Goal: Task Accomplishment & Management: Manage account settings

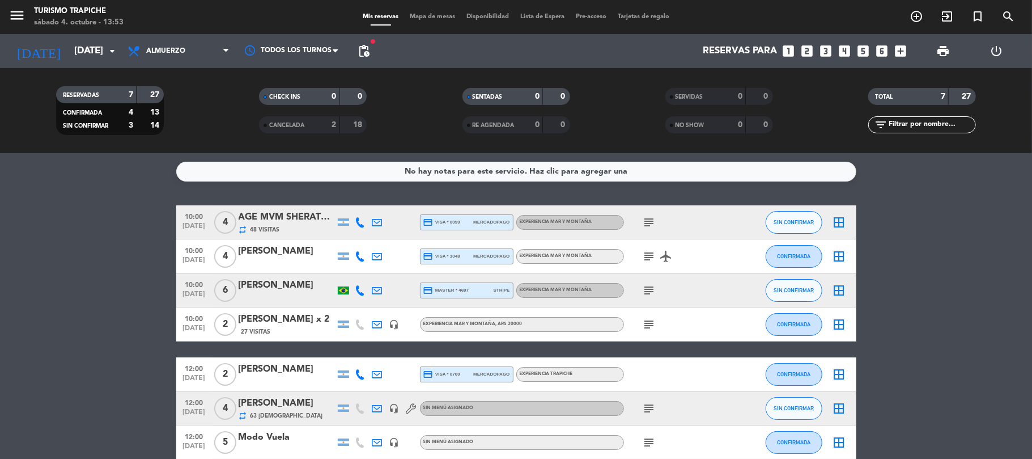
scroll to position [57, 0]
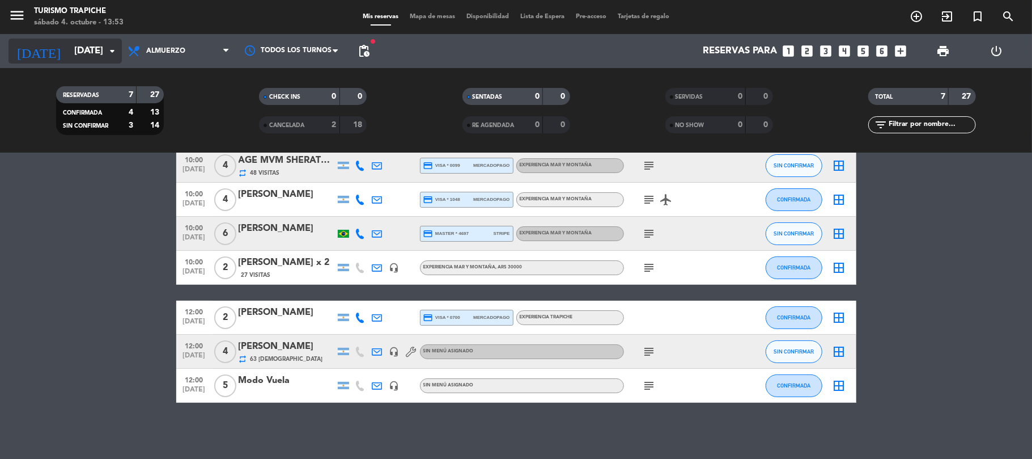
click at [90, 45] on input "[DATE]" at bounding box center [130, 51] width 122 height 22
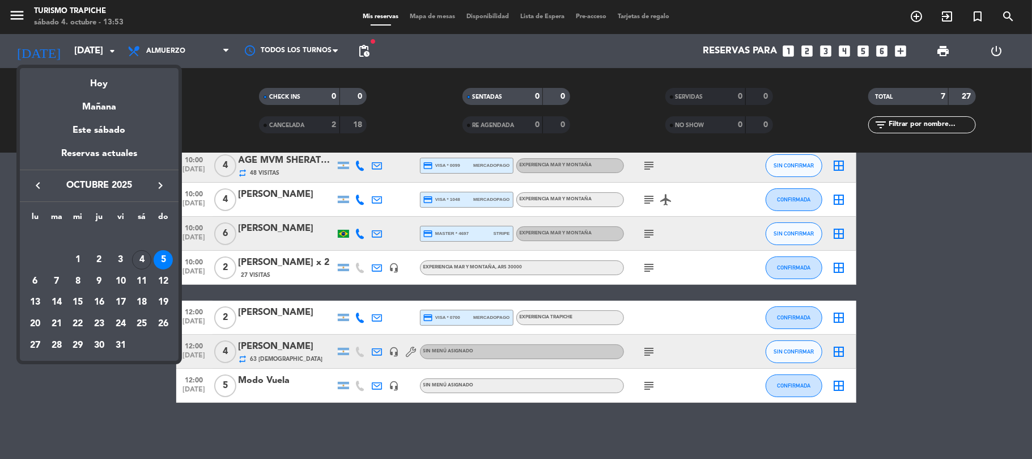
click at [100, 83] on div "Hoy" at bounding box center [99, 79] width 159 height 23
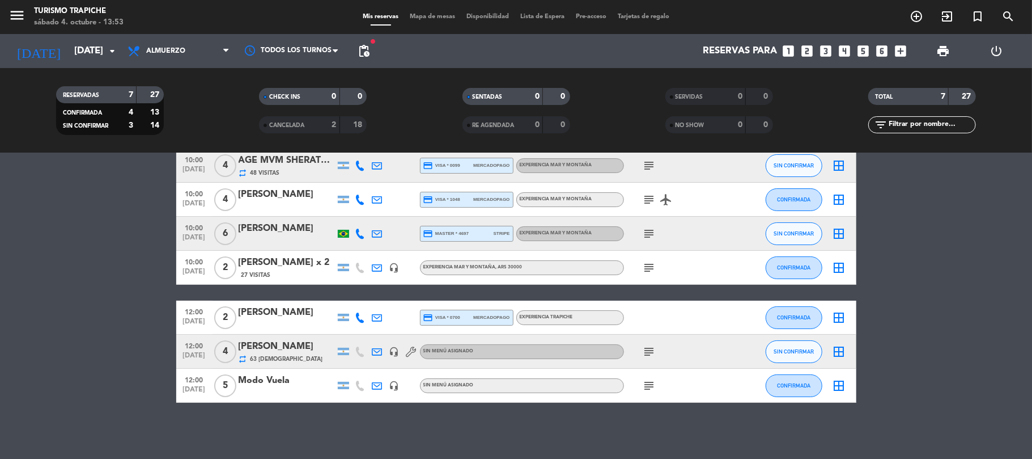
type input "[DATE]"
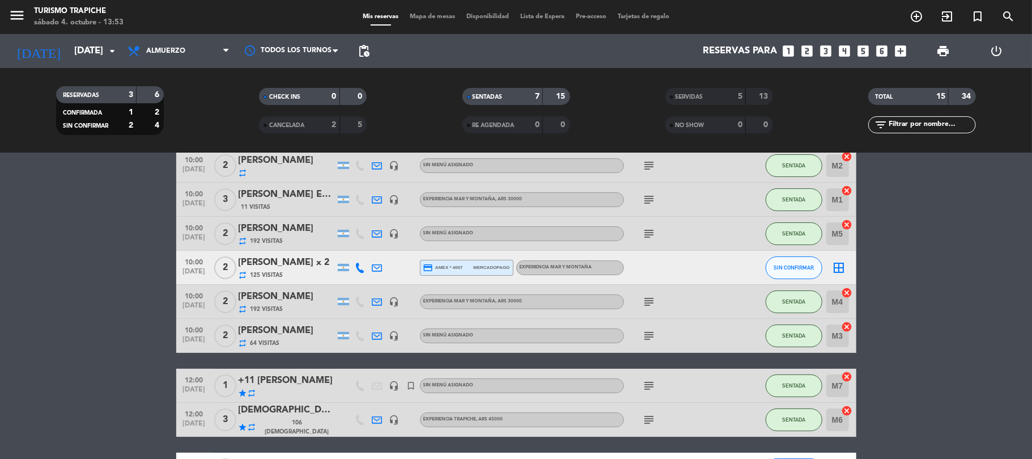
click at [725, 100] on div "5" at bounding box center [731, 96] width 23 height 13
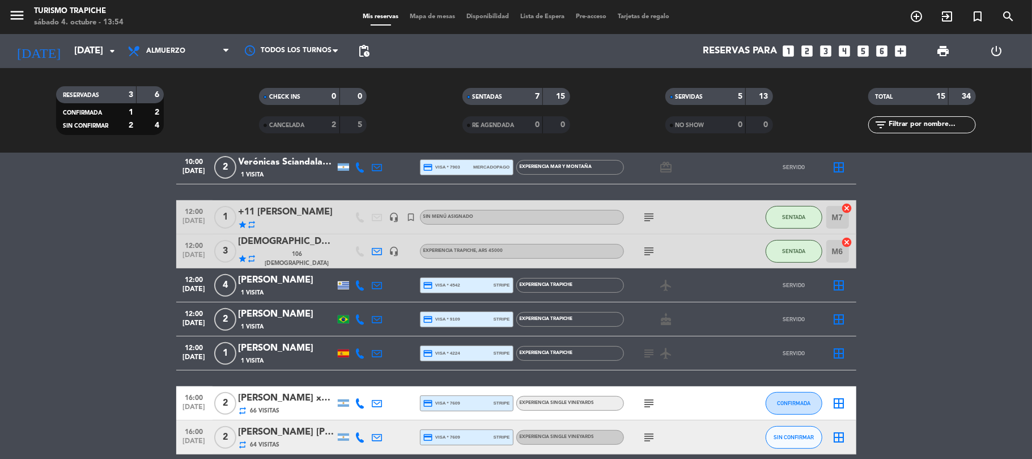
scroll to position [302, 0]
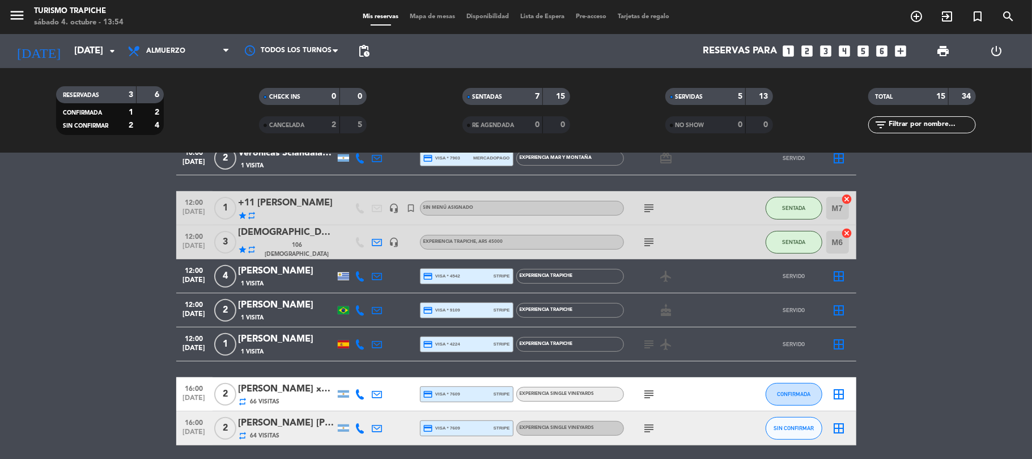
click at [378, 307] on icon at bounding box center [378, 310] width 10 height 10
click at [458, 289] on span "Copiar" at bounding box center [470, 290] width 24 height 12
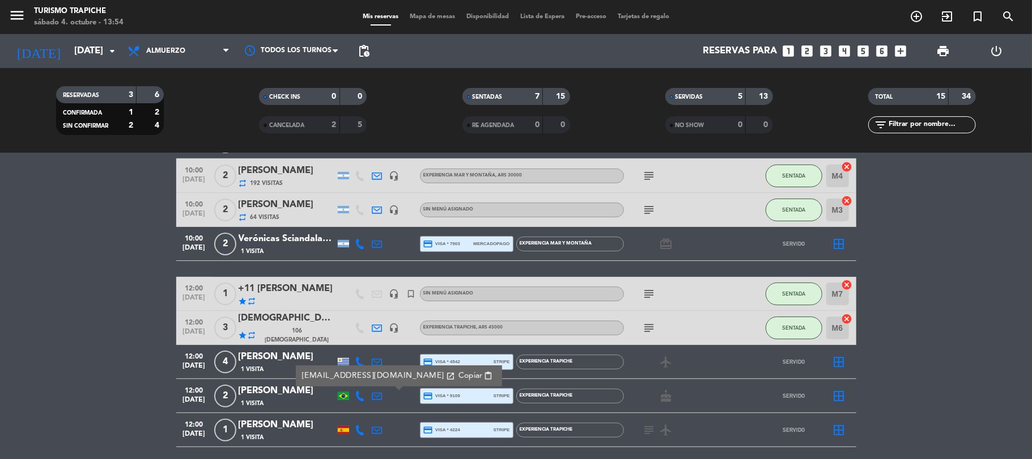
scroll to position [193, 0]
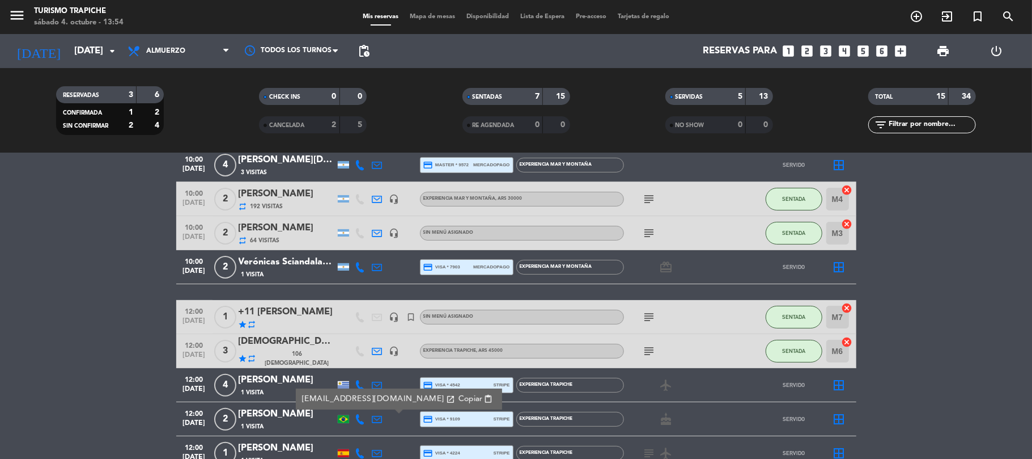
click at [375, 195] on icon at bounding box center [378, 199] width 10 height 10
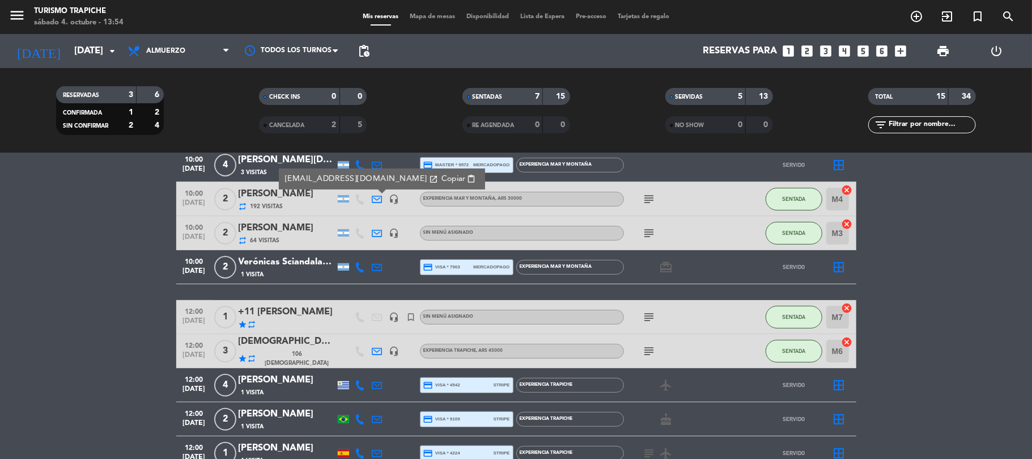
scroll to position [118, 0]
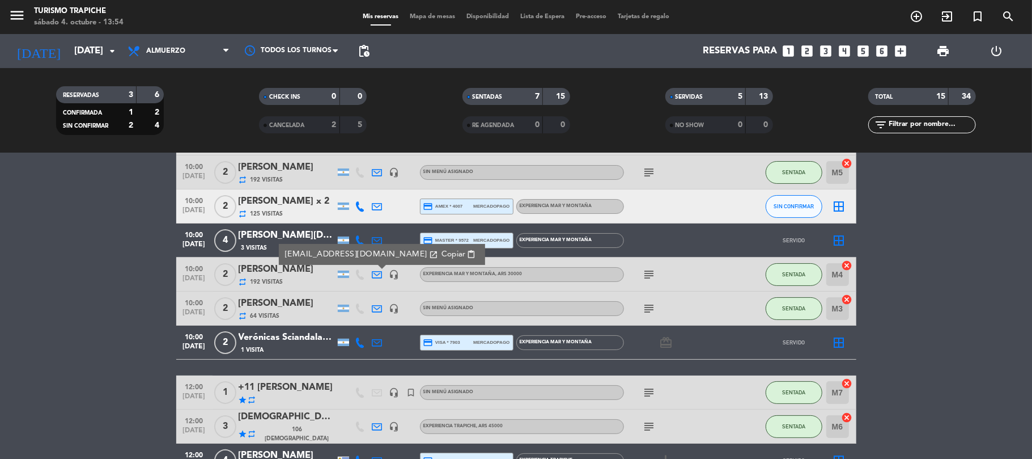
click at [375, 202] on icon at bounding box center [378, 206] width 10 height 10
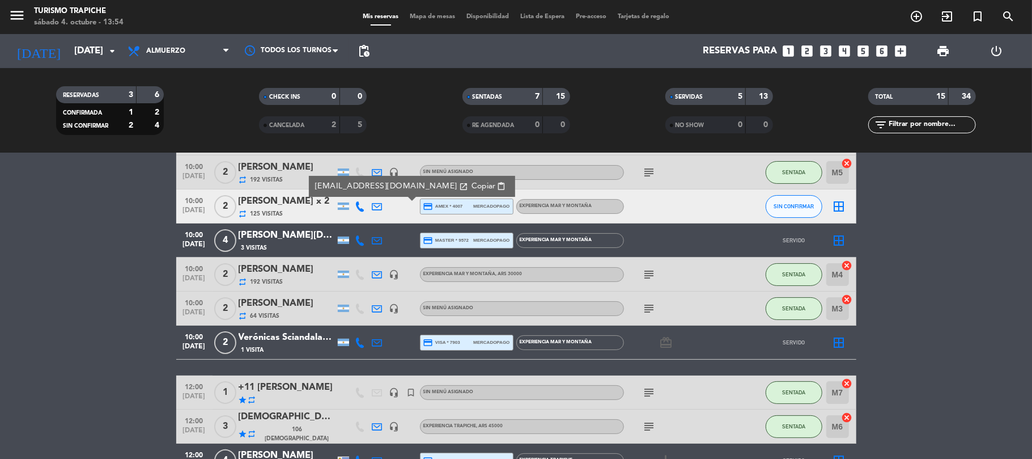
click at [370, 172] on div at bounding box center [377, 171] width 17 height 33
click at [373, 172] on icon at bounding box center [378, 172] width 10 height 10
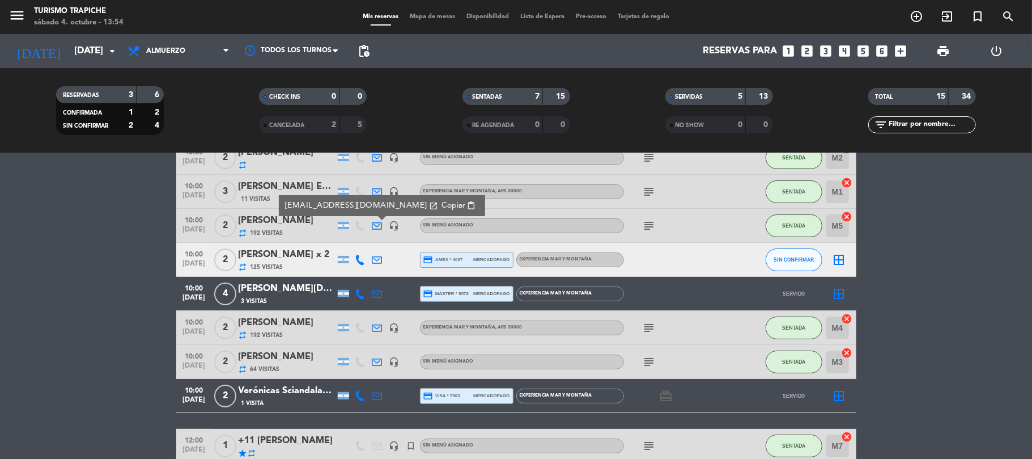
scroll to position [42, 0]
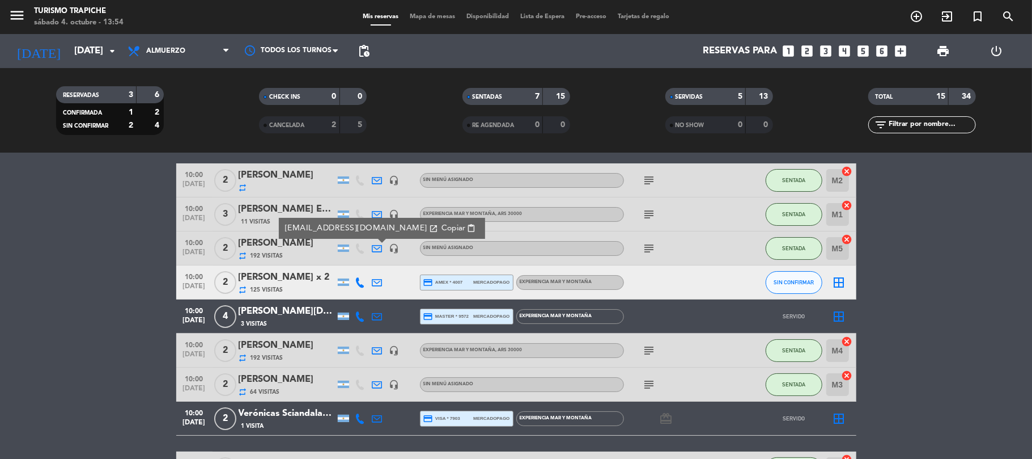
click at [375, 347] on icon at bounding box center [378, 350] width 10 height 10
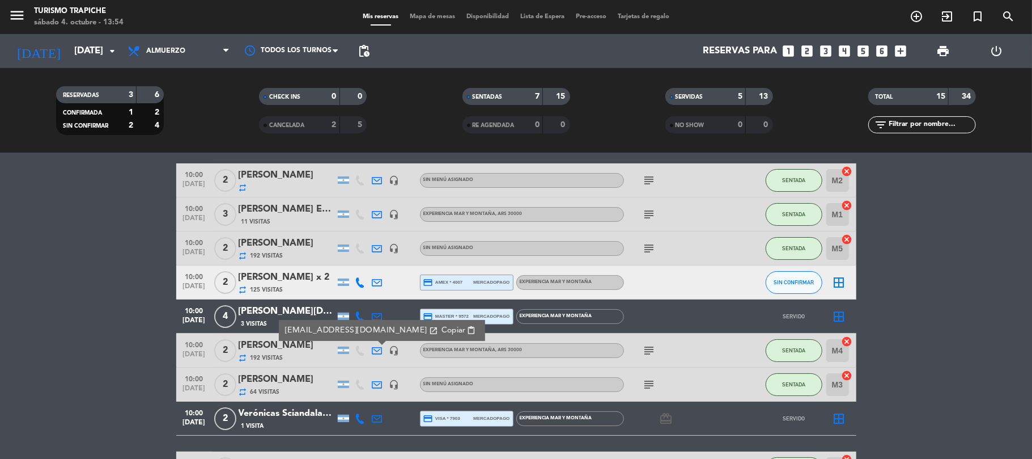
click at [381, 243] on icon at bounding box center [378, 248] width 10 height 10
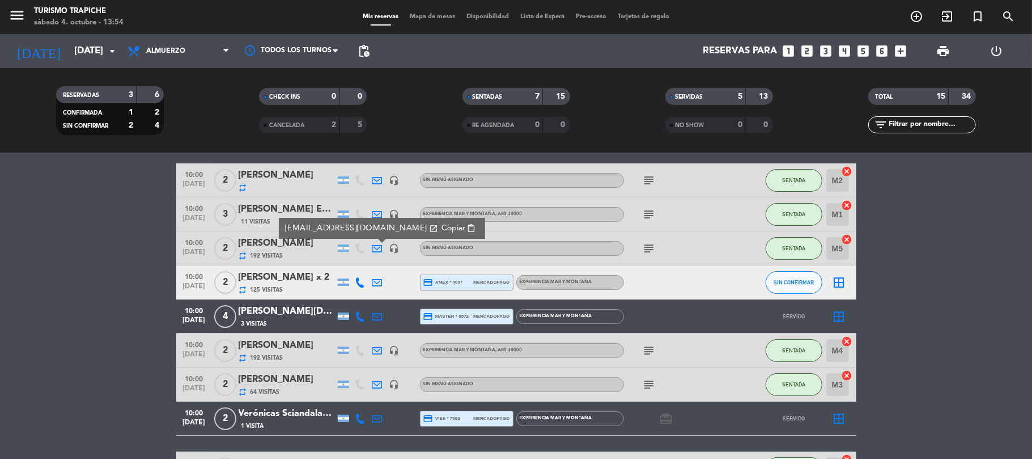
click at [380, 243] on icon at bounding box center [378, 248] width 10 height 10
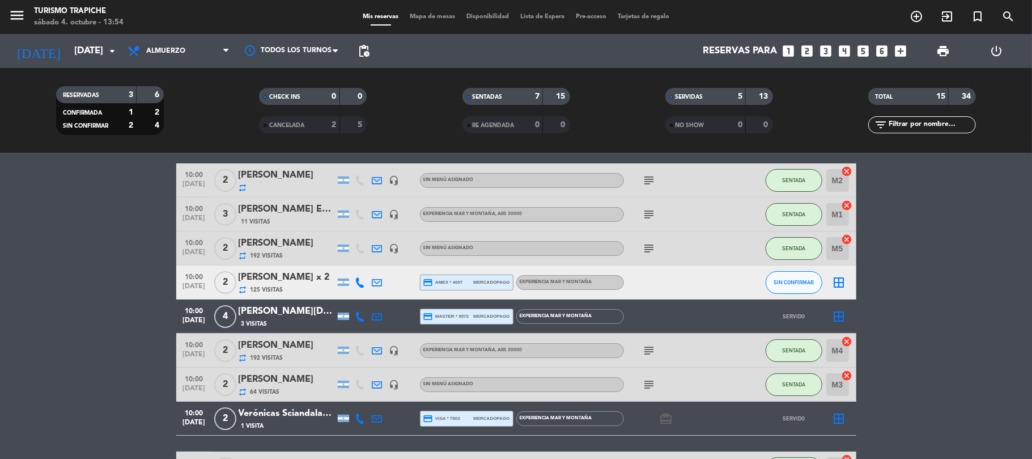
click at [380, 211] on icon at bounding box center [378, 214] width 10 height 10
click at [378, 177] on icon at bounding box center [378, 180] width 10 height 10
click at [653, 182] on icon "subject" at bounding box center [650, 180] width 14 height 14
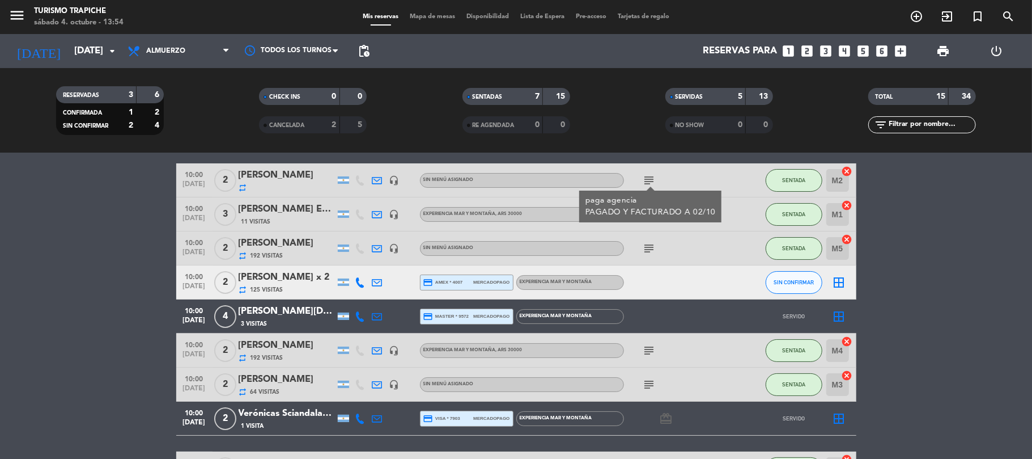
click at [653, 182] on icon "subject" at bounding box center [650, 180] width 14 height 14
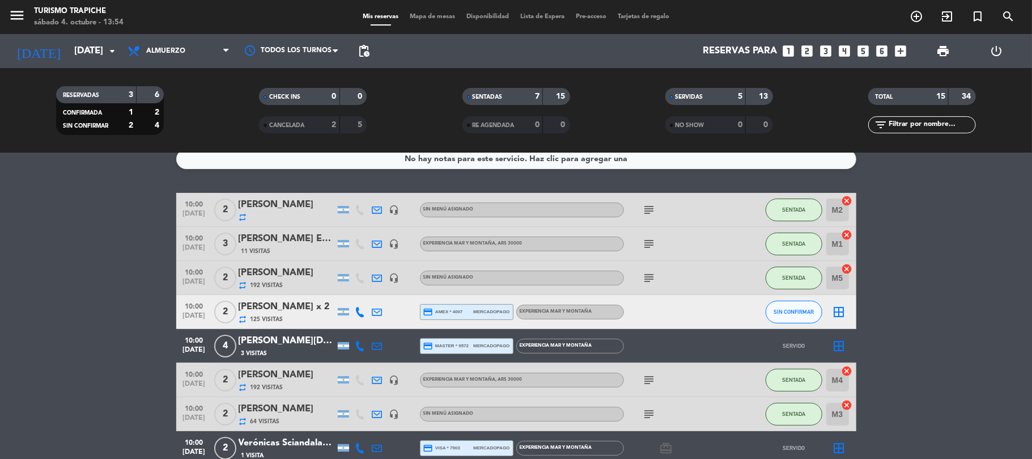
scroll to position [0, 0]
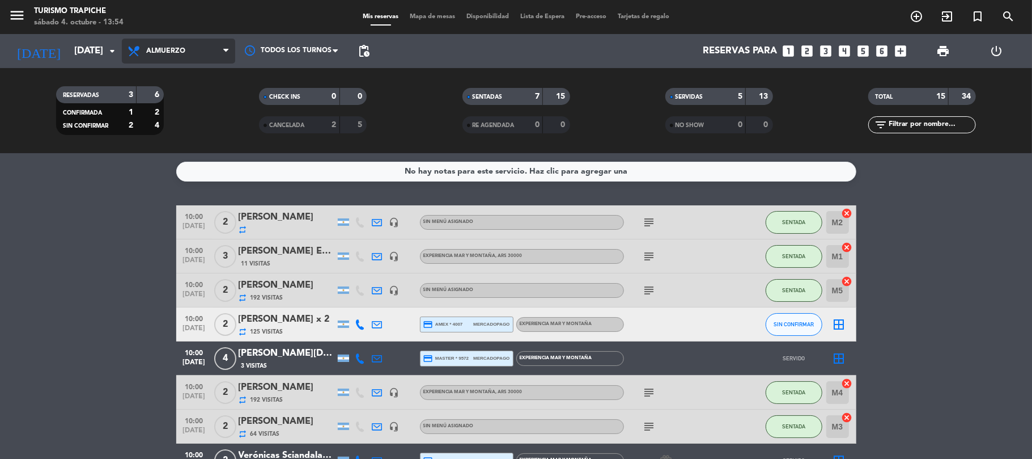
click at [191, 45] on span "Almuerzo" at bounding box center [178, 51] width 113 height 25
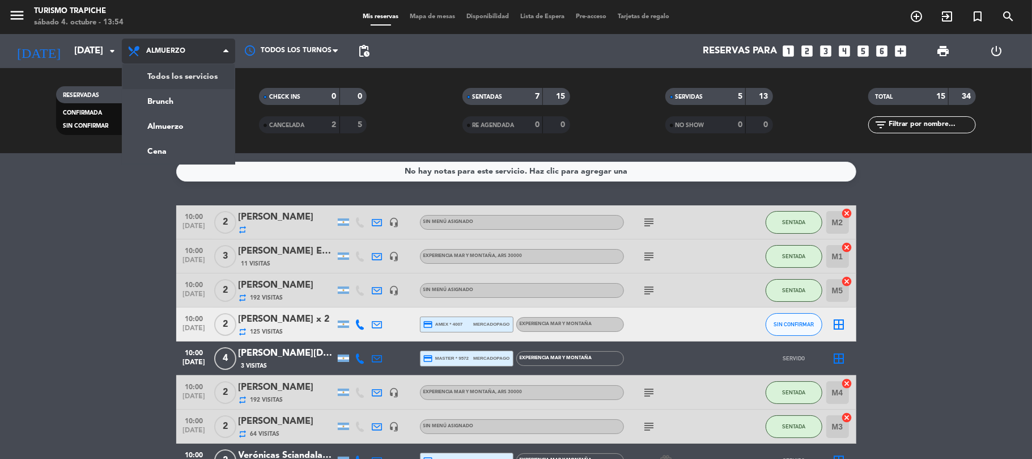
click at [187, 73] on div "menu Turismo Trapiche [DATE] 4. octubre - 13:54 Mis reservas Mapa de mesas Disp…" at bounding box center [516, 76] width 1032 height 153
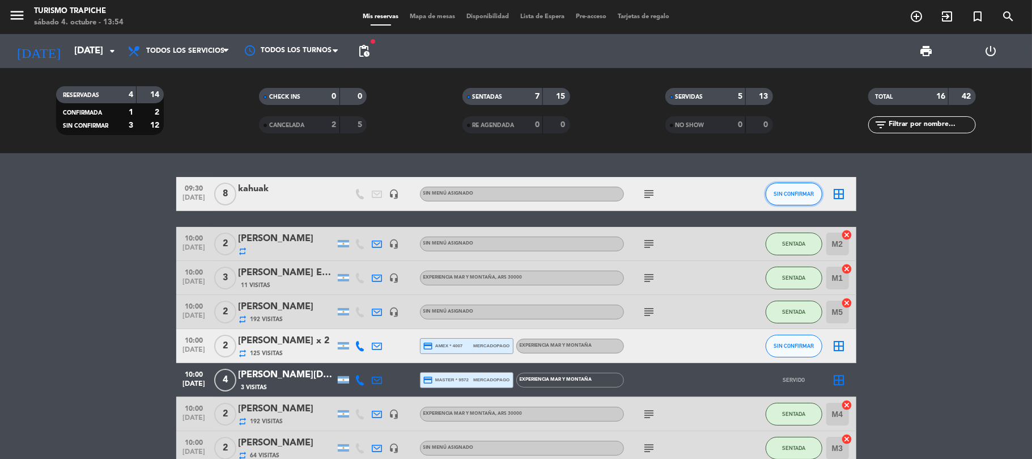
click at [795, 198] on button "SIN CONFIRMAR" at bounding box center [794, 194] width 57 height 23
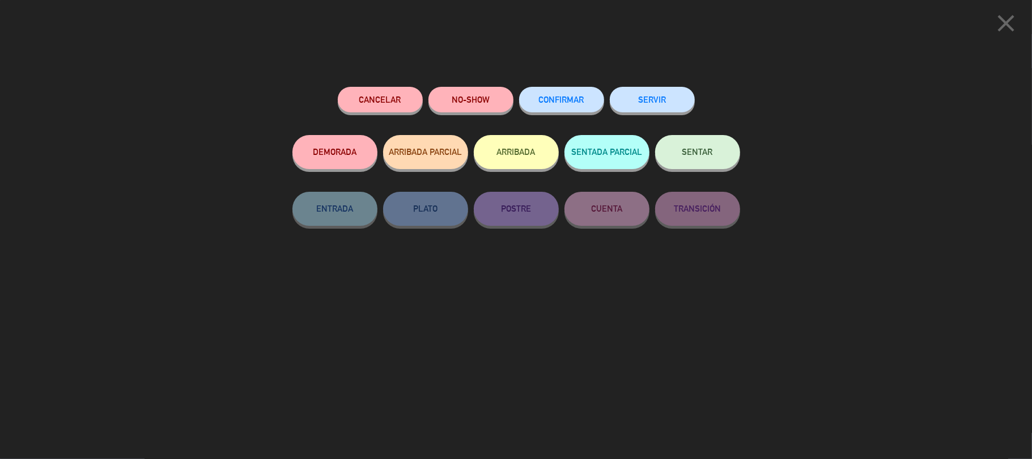
click at [685, 150] on span "SENTAR" at bounding box center [698, 152] width 31 height 10
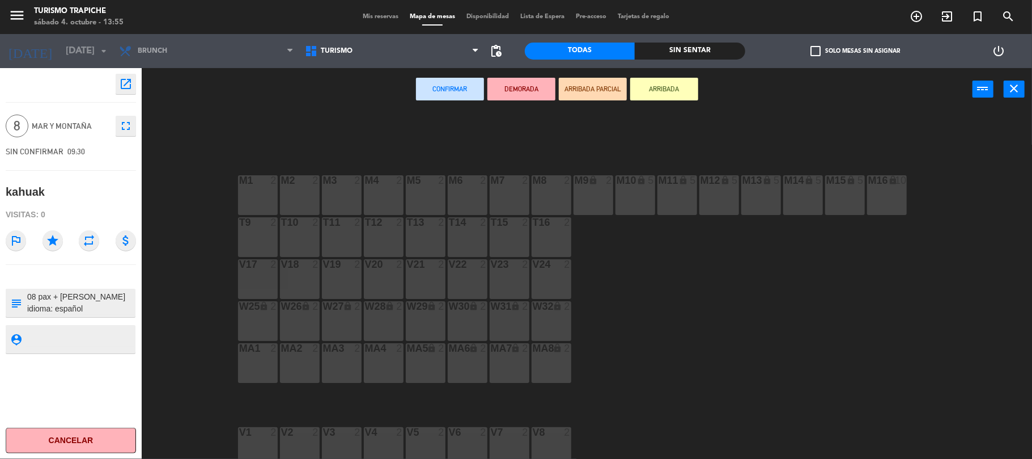
click at [261, 229] on div "T9 2" at bounding box center [258, 237] width 40 height 40
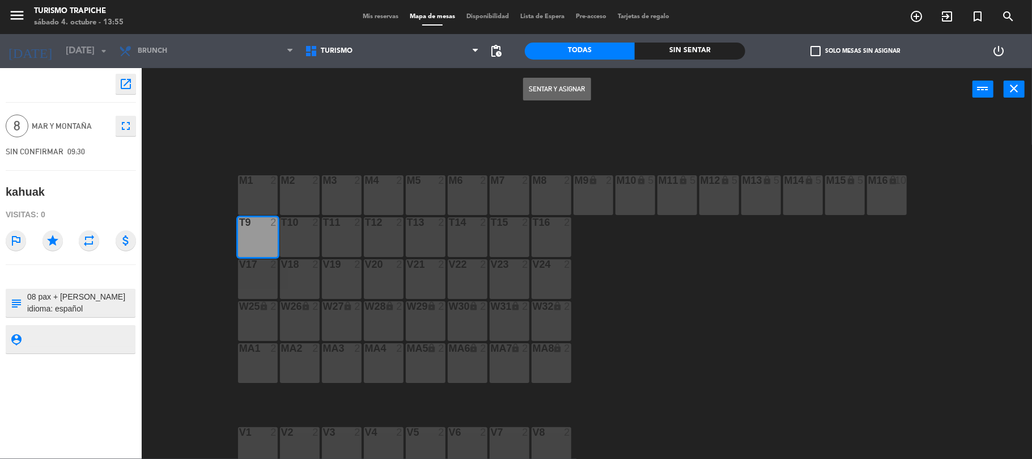
click at [528, 89] on button "Sentar y Asignar" at bounding box center [557, 89] width 68 height 23
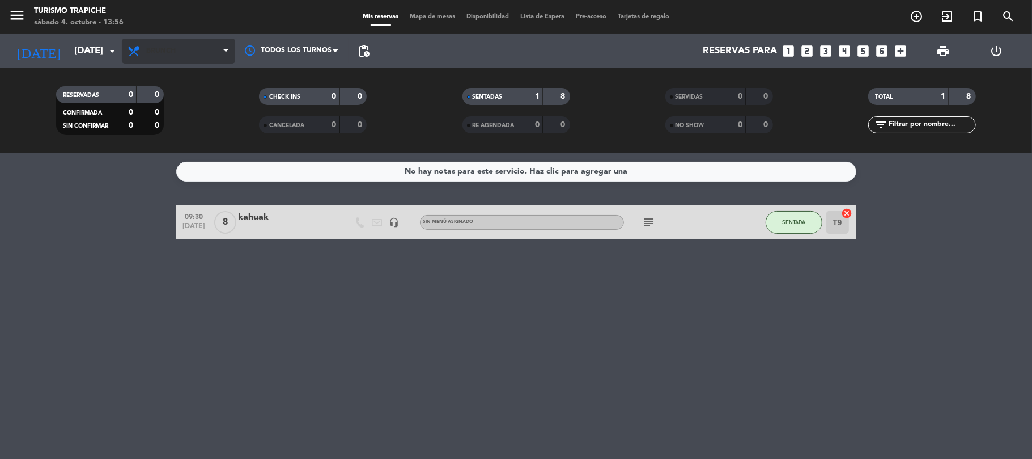
click at [168, 53] on span "Brunch" at bounding box center [160, 51] width 29 height 8
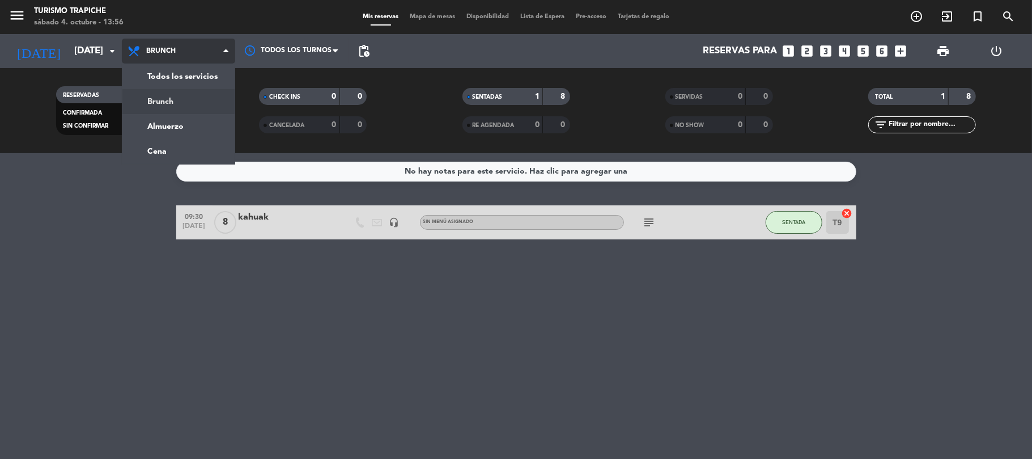
click at [182, 75] on div "menu Turismo Trapiche [DATE] 4. octubre - 13:56 Mis reservas Mapa de mesas Disp…" at bounding box center [516, 76] width 1032 height 153
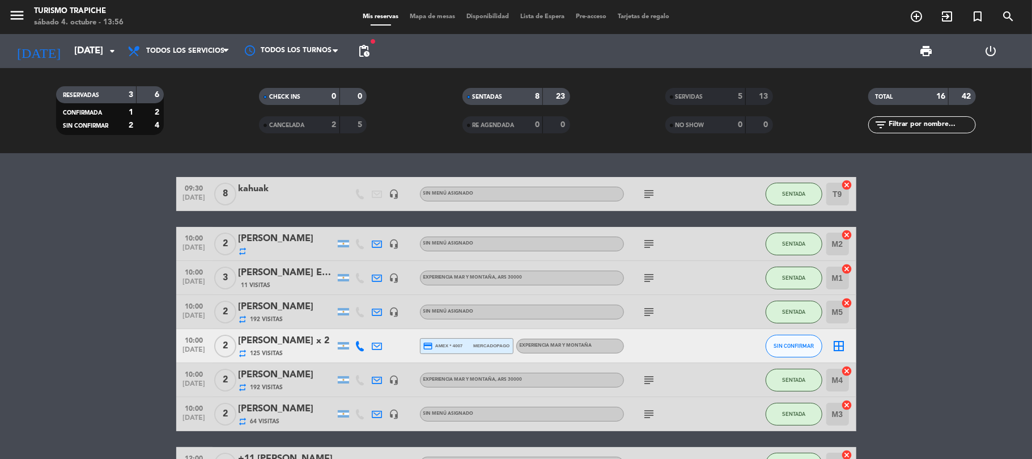
click at [642, 240] on div "subject" at bounding box center [675, 243] width 102 height 33
click at [649, 240] on icon "subject" at bounding box center [650, 244] width 14 height 14
click at [375, 239] on icon at bounding box center [378, 244] width 10 height 10
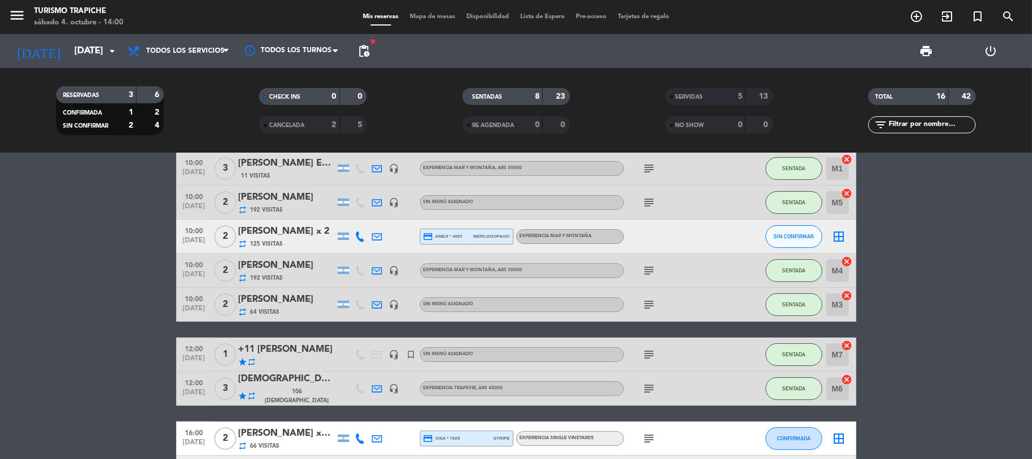
scroll to position [196, 0]
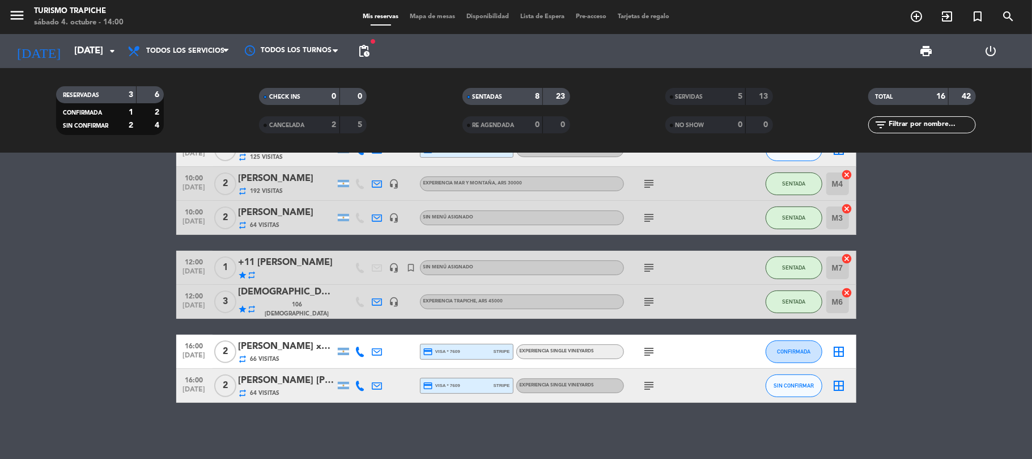
click at [379, 300] on icon at bounding box center [378, 302] width 10 height 10
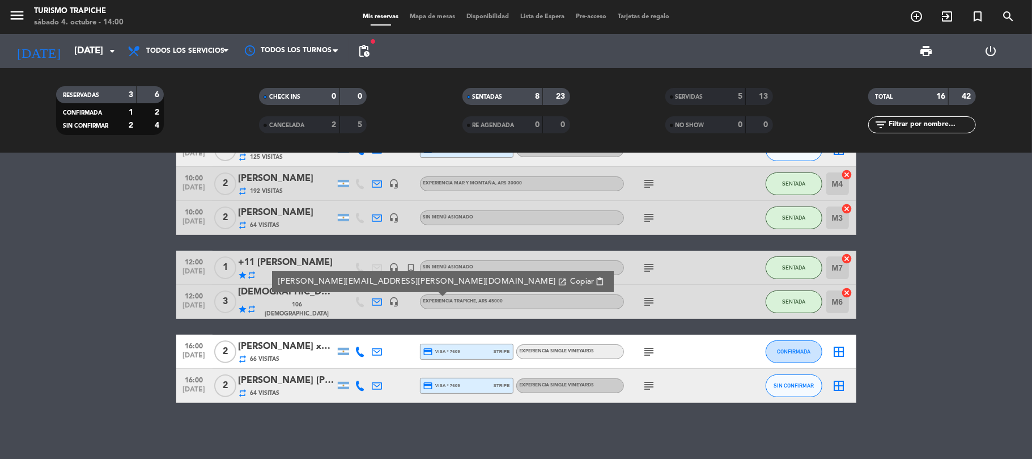
click at [379, 300] on icon at bounding box center [378, 302] width 10 height 10
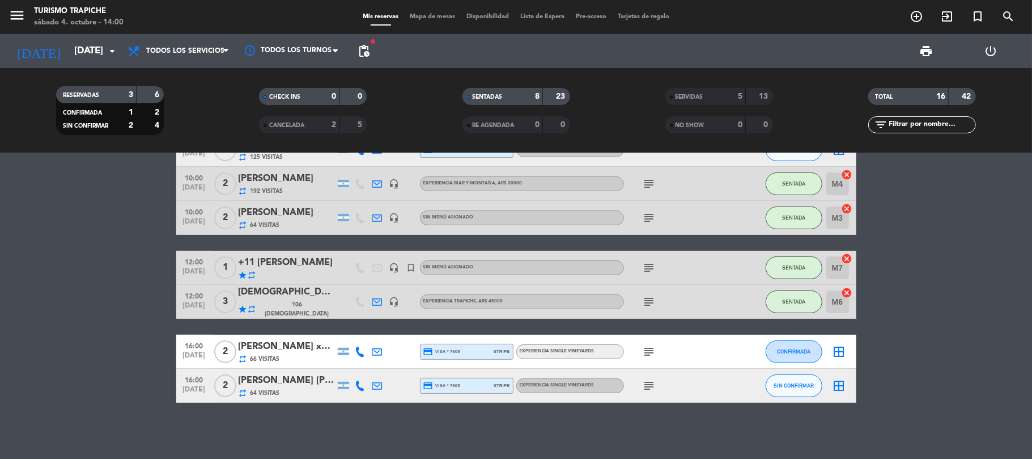
click at [647, 303] on icon "subject" at bounding box center [650, 302] width 14 height 14
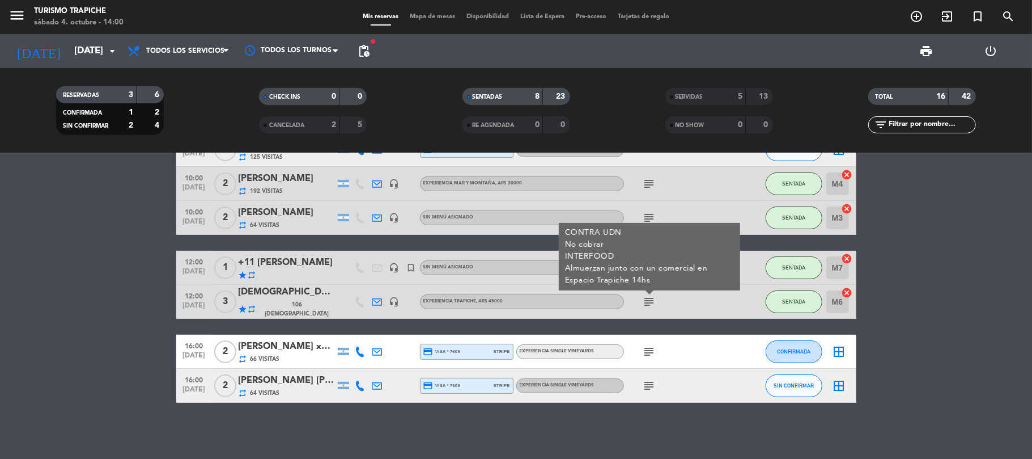
click at [647, 303] on icon "subject" at bounding box center [650, 302] width 14 height 14
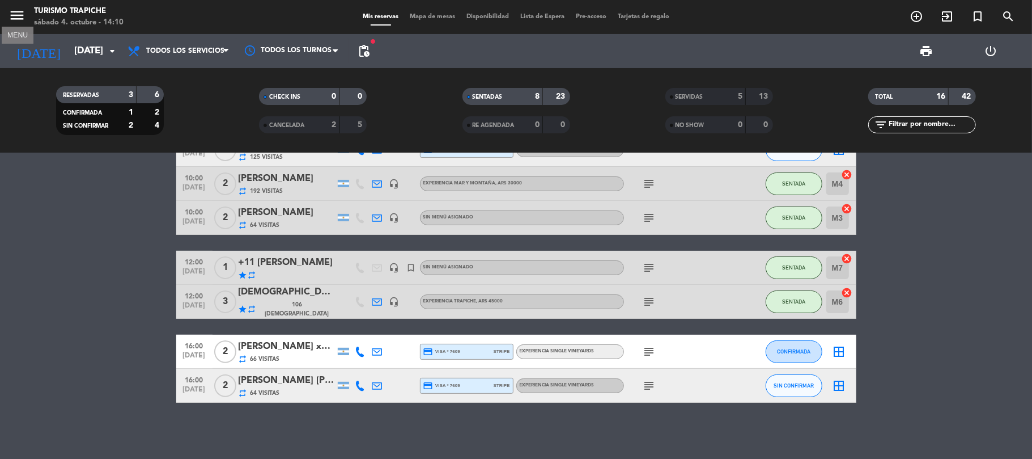
click at [9, 20] on icon "menu" at bounding box center [17, 15] width 17 height 17
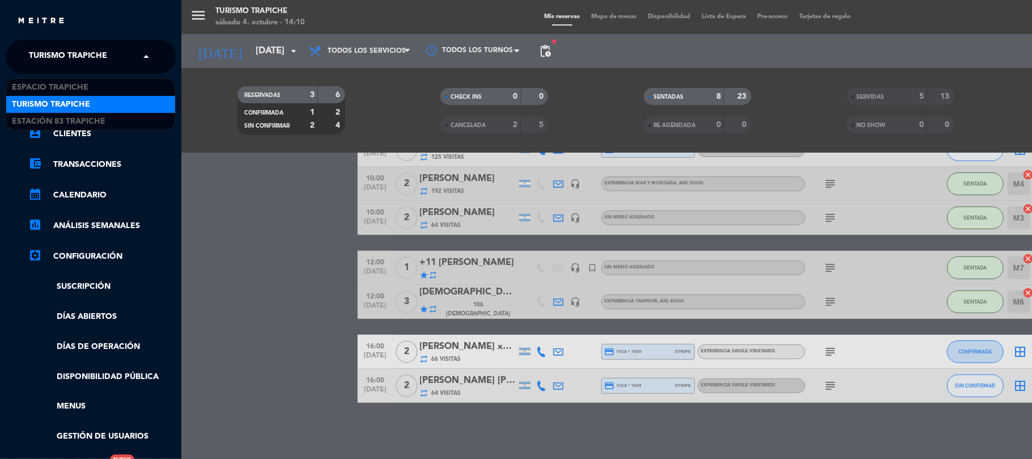
click at [100, 59] on span "Turismo Trapiche" at bounding box center [68, 57] width 78 height 24
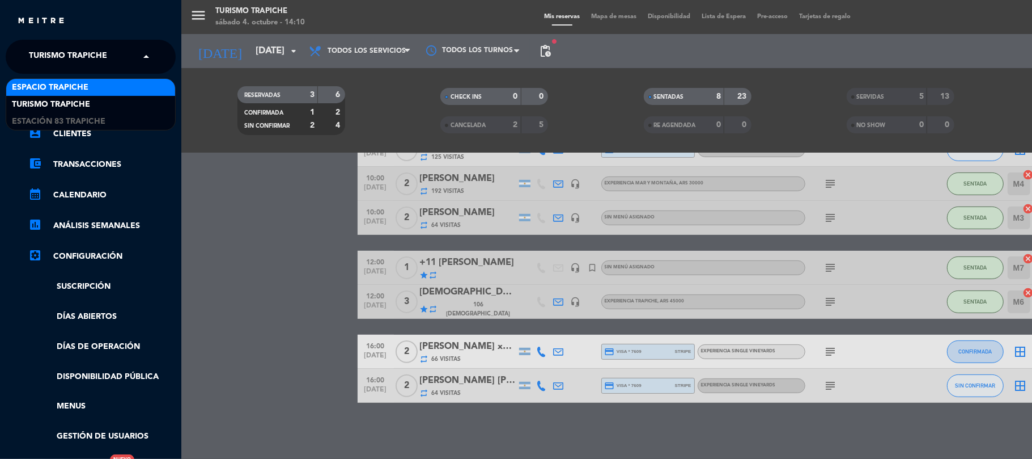
click at [85, 84] on span "Espacio Trapiche" at bounding box center [50, 87] width 77 height 13
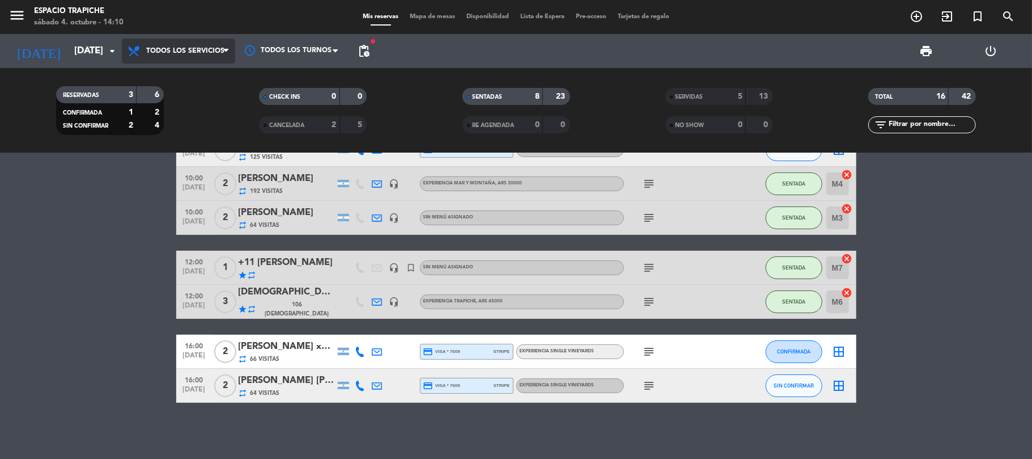
click at [210, 45] on span "Todos los servicios" at bounding box center [178, 51] width 113 height 25
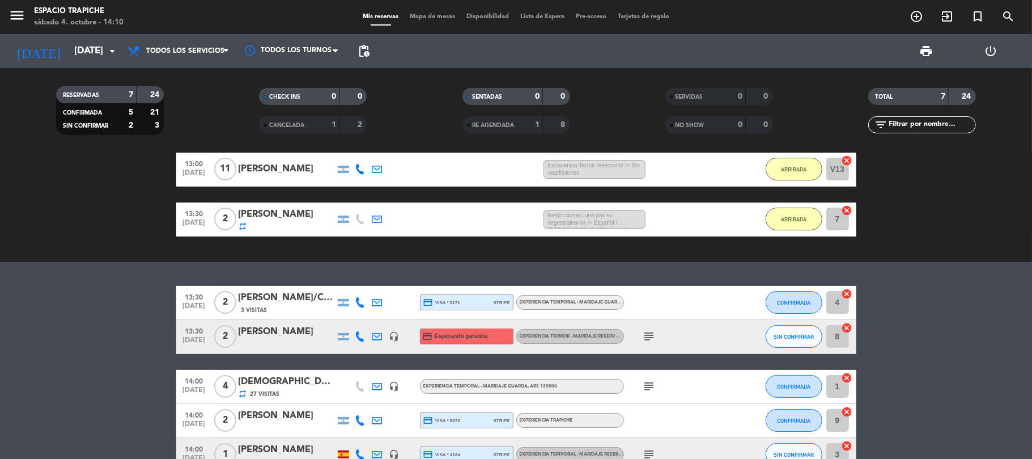
scroll to position [0, 0]
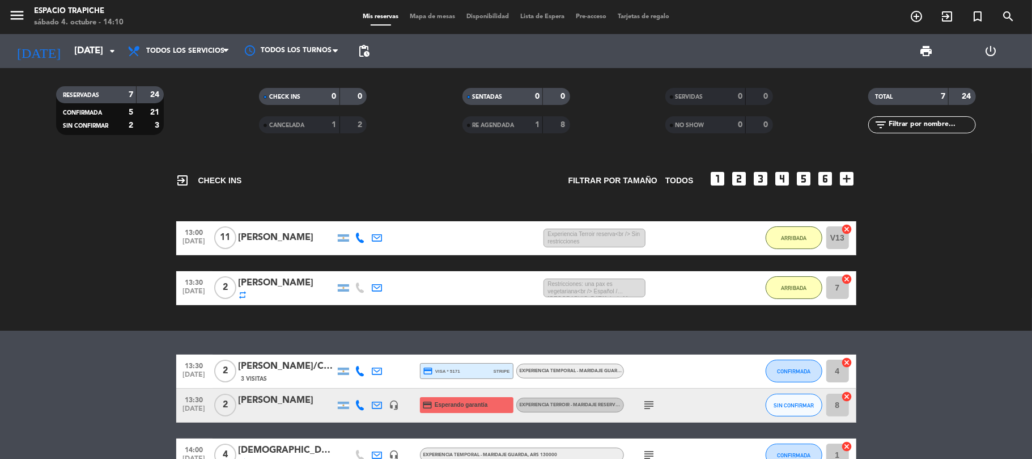
click at [299, 291] on div "repeat" at bounding box center [287, 294] width 96 height 9
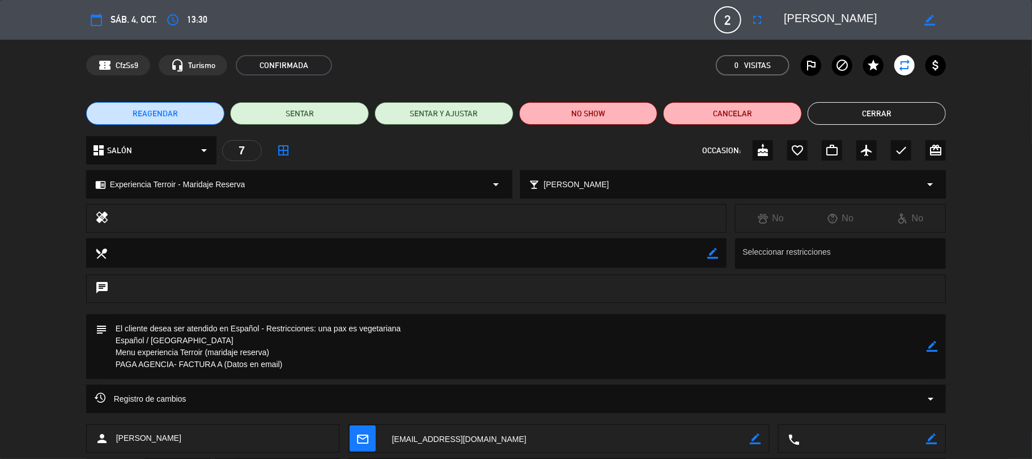
click at [869, 118] on button "Cerrar" at bounding box center [877, 113] width 139 height 23
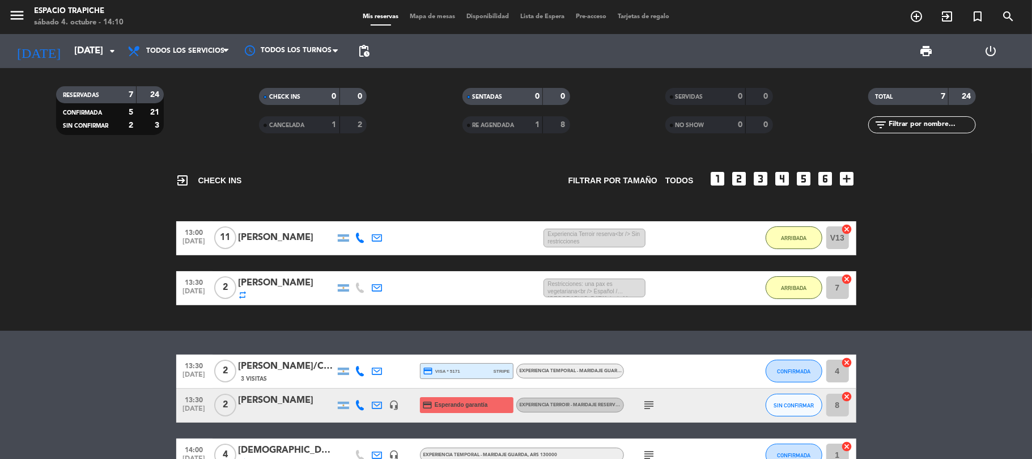
click at [10, 11] on icon "menu" at bounding box center [17, 15] width 17 height 17
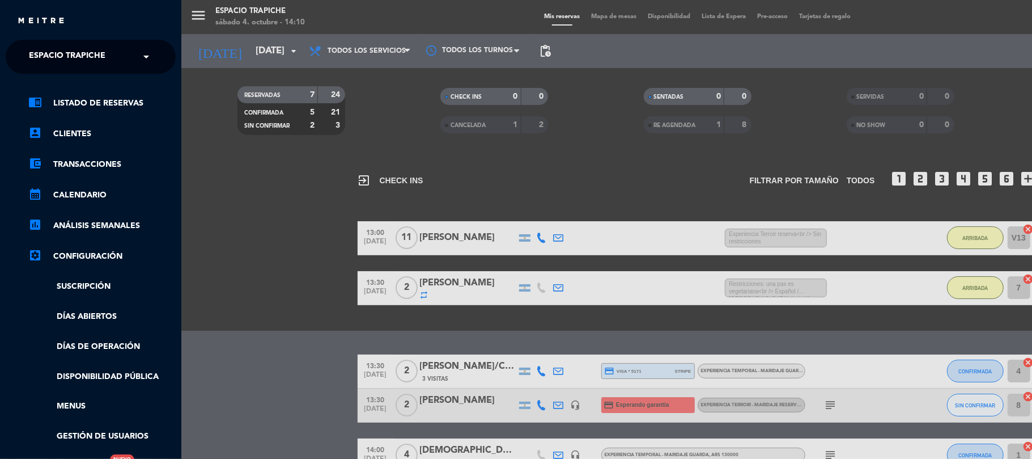
click at [53, 57] on span "Espacio Trapiche" at bounding box center [67, 57] width 77 height 24
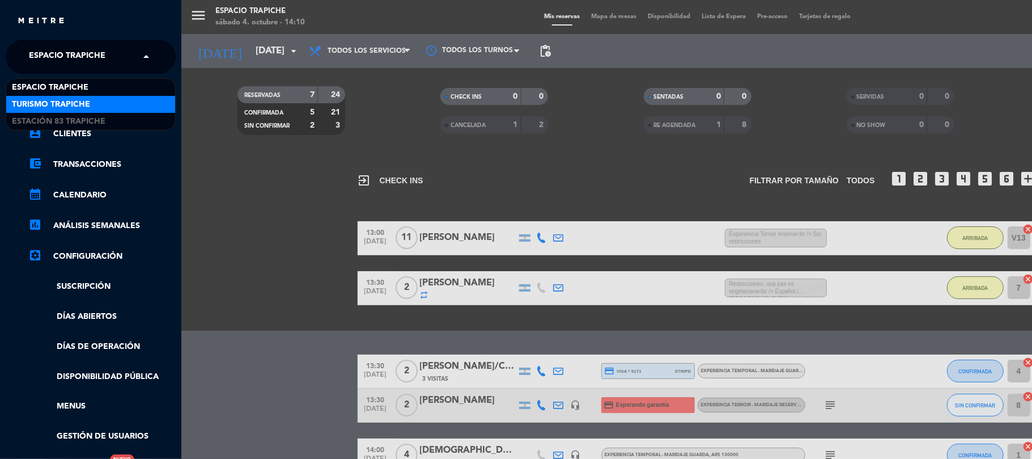
click at [96, 103] on div "Turismo Trapiche" at bounding box center [90, 104] width 169 height 17
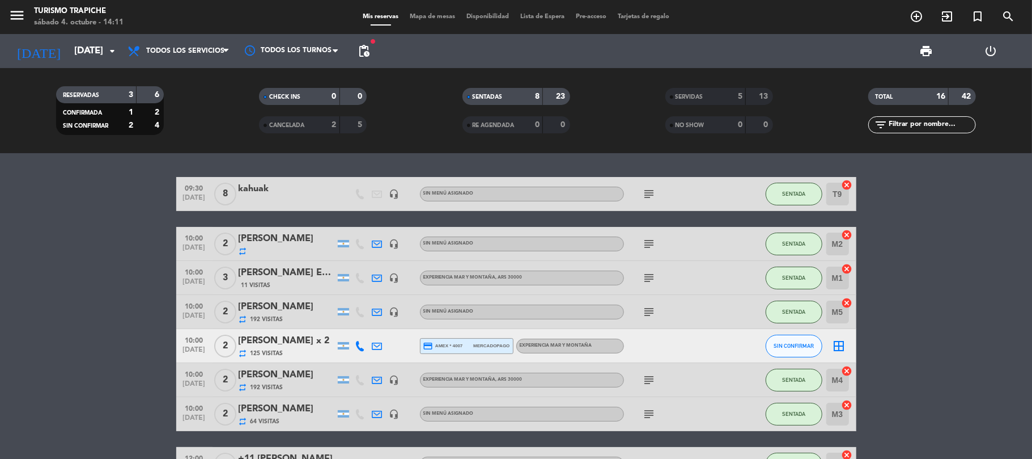
click at [108, 285] on bookings-row "09:30 [DATE] 8 kahuak headset_mic Sin menú asignado subject SENTADA T9 cancel 1…" at bounding box center [516, 388] width 1032 height 422
click at [94, 244] on bookings-row "09:30 [DATE] 8 kahuak headset_mic Sin menú asignado subject SENTADA T9 cancel 1…" at bounding box center [516, 388] width 1032 height 422
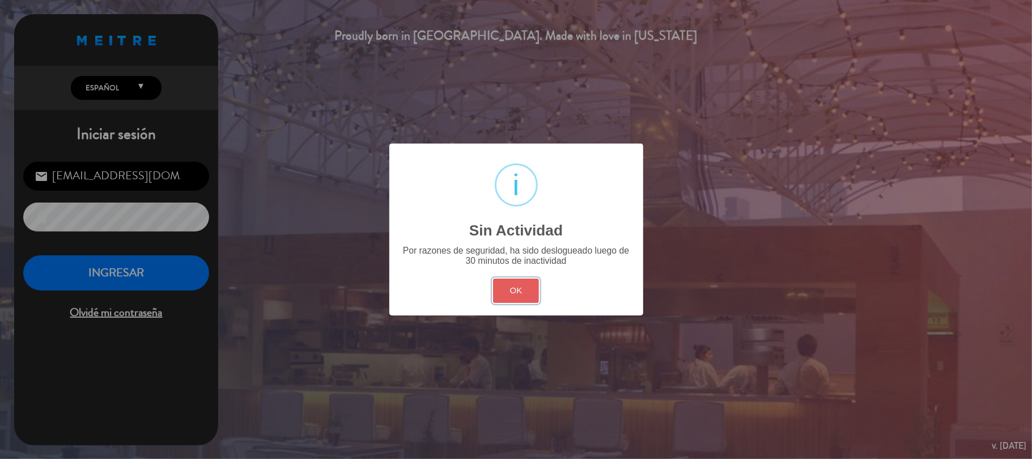
click at [531, 282] on button "OK" at bounding box center [516, 290] width 46 height 24
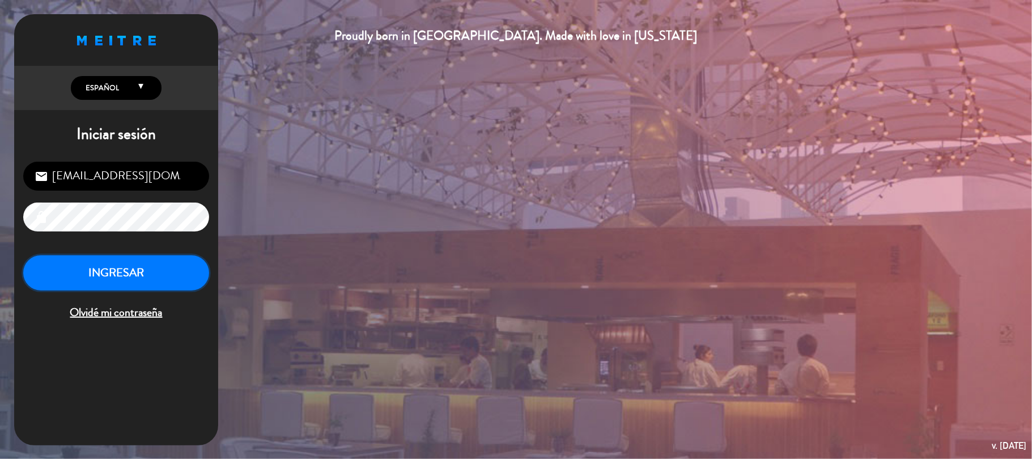
click at [175, 277] on button "INGRESAR" at bounding box center [116, 273] width 186 height 36
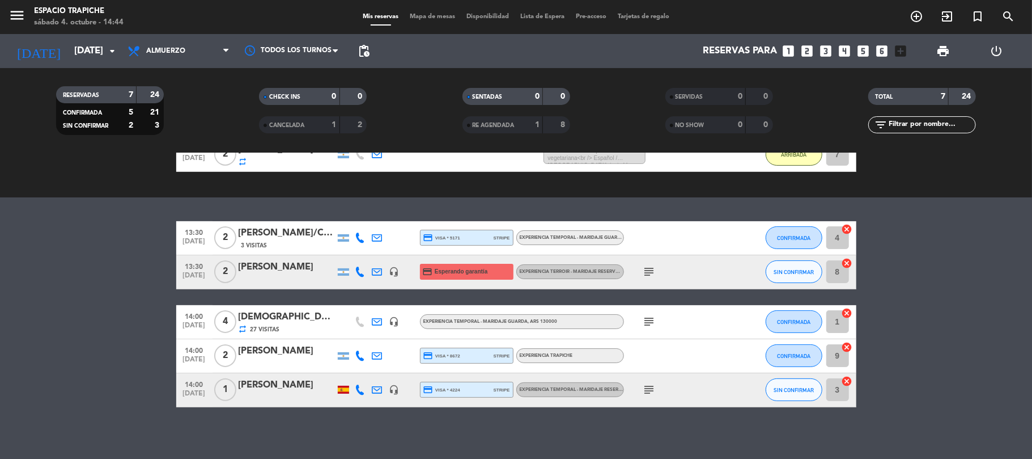
scroll to position [175, 0]
